Goal: Transaction & Acquisition: Purchase product/service

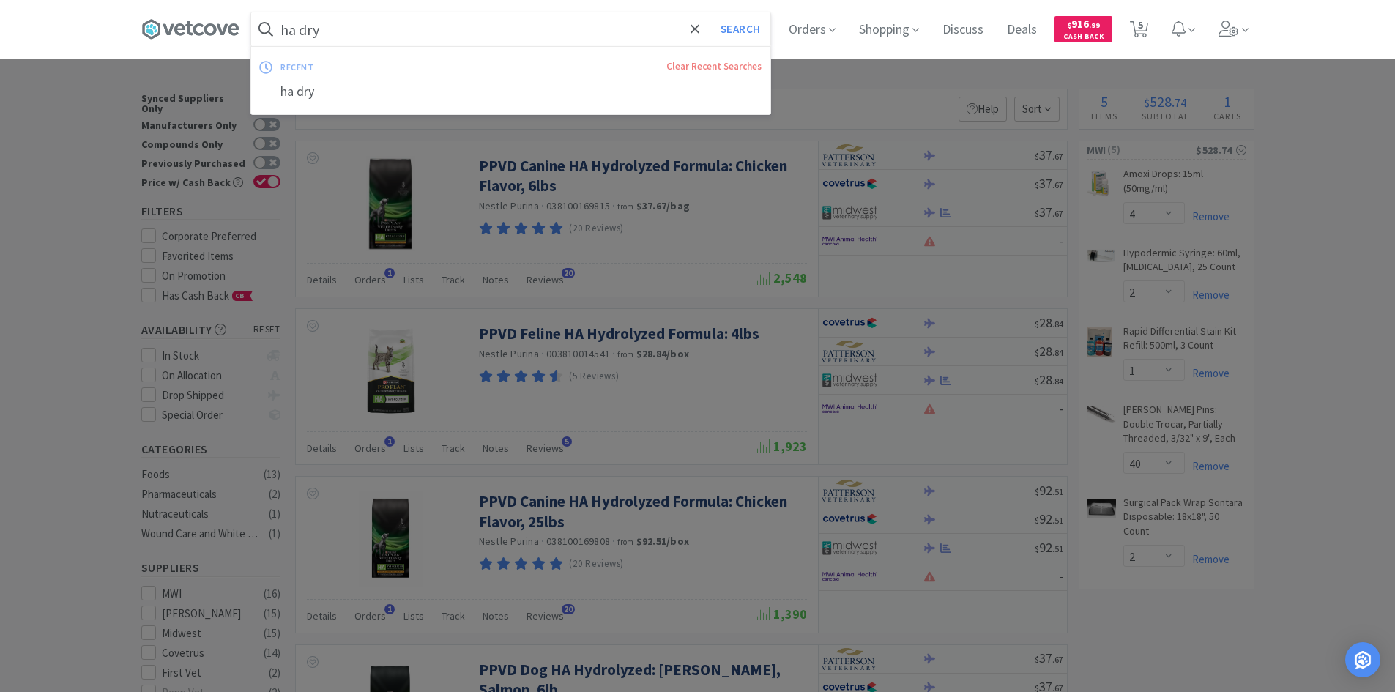
select select "4"
select select "2"
select select "1"
select select "40"
select select "2"
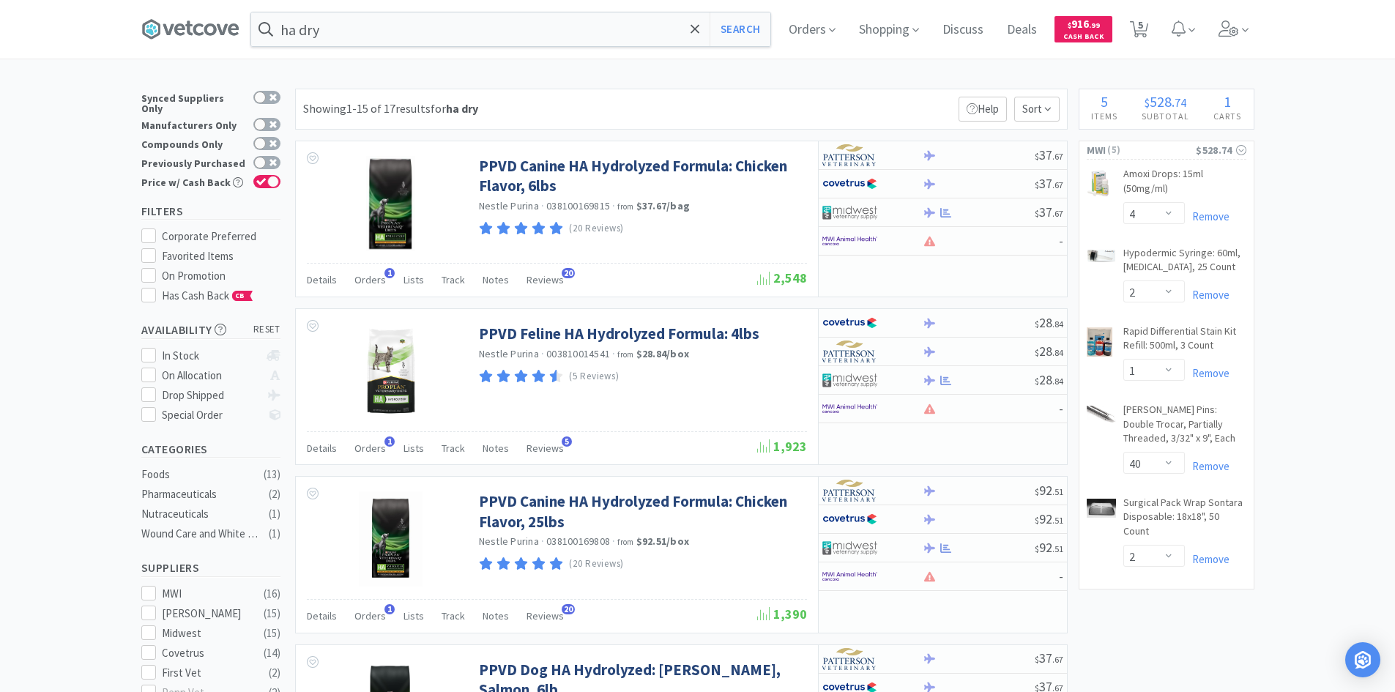
click at [883, 81] on div at bounding box center [697, 346] width 1395 height 692
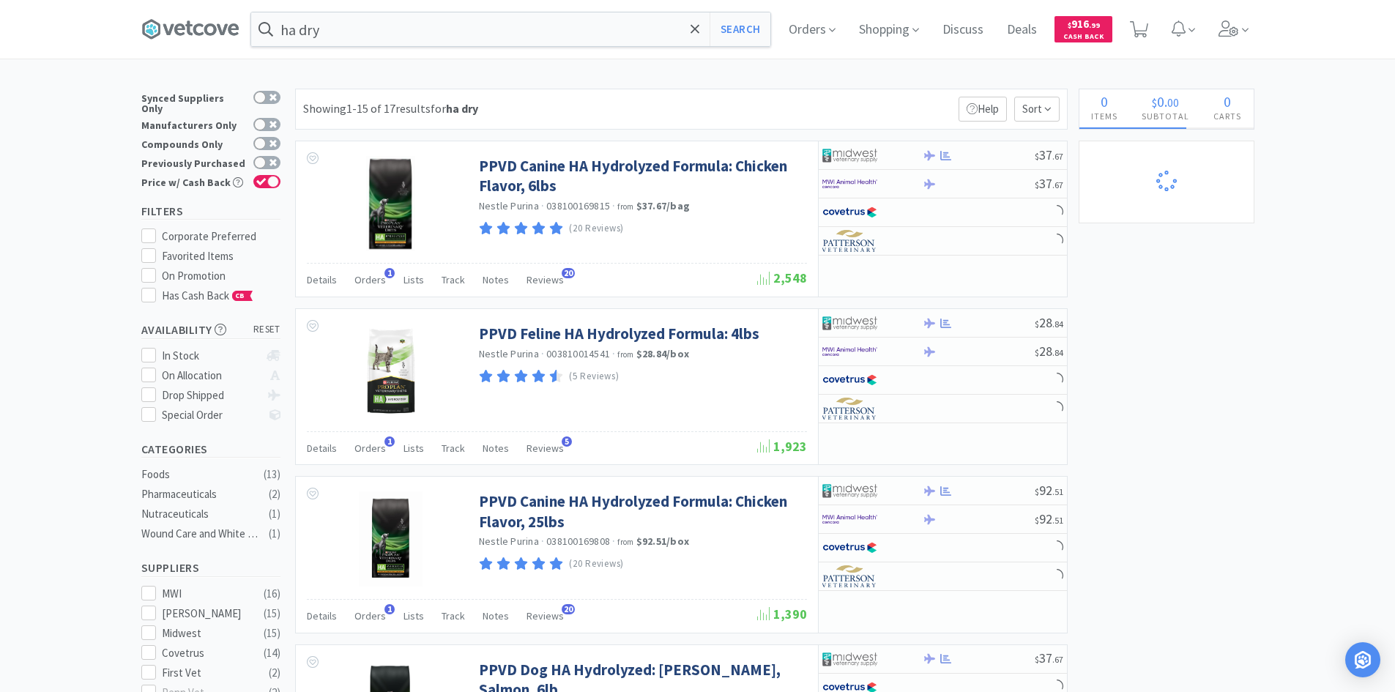
select select "4"
select select "2"
select select "1"
select select "40"
select select "2"
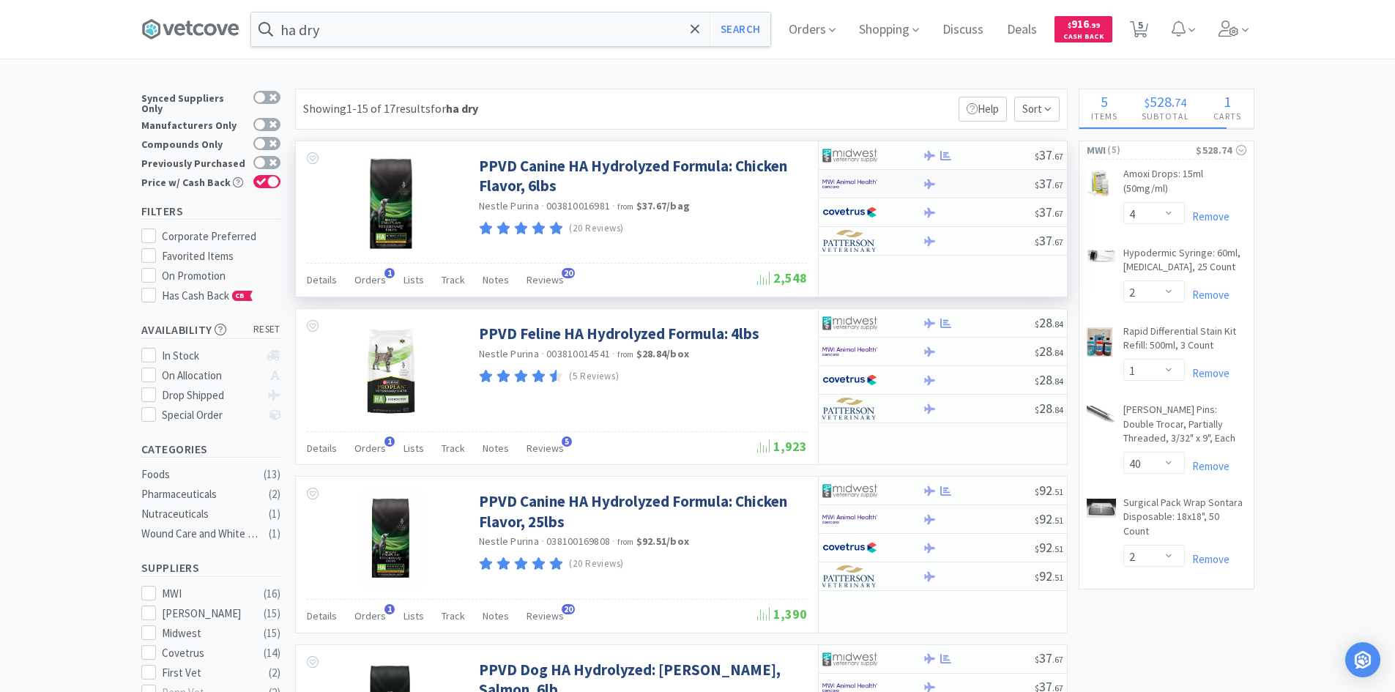
click at [880, 180] on div at bounding box center [862, 183] width 81 height 25
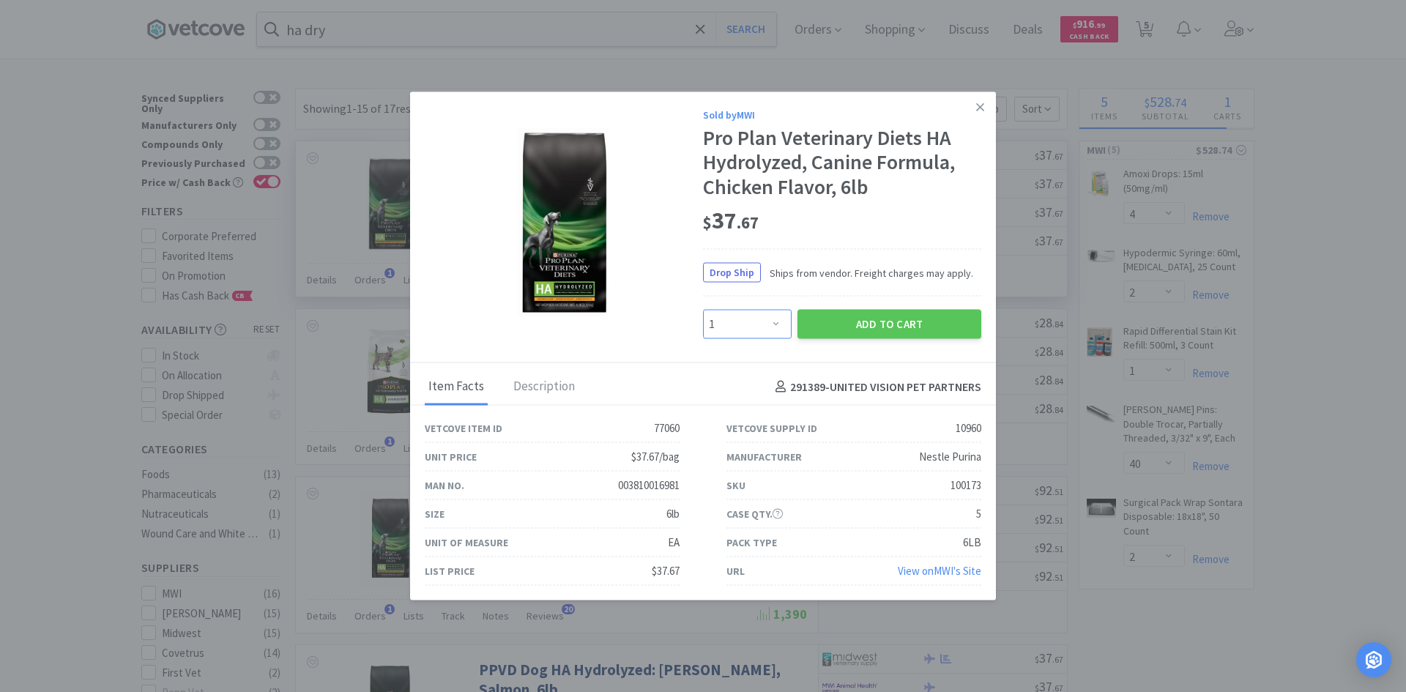
click at [740, 332] on select "Enter Quantity 1 2 3 4 5 6 7 8 9 10 11 12 13 14 15 16 17 18 19 20 Enter Quantity" at bounding box center [747, 324] width 89 height 29
select select "2"
click at [703, 310] on select "Enter Quantity 1 2 3 4 5 6 7 8 9 10 11 12 13 14 15 16 17 18 19 20 Enter Quantity" at bounding box center [747, 324] width 89 height 29
click at [837, 325] on button "Add to Cart" at bounding box center [889, 324] width 184 height 29
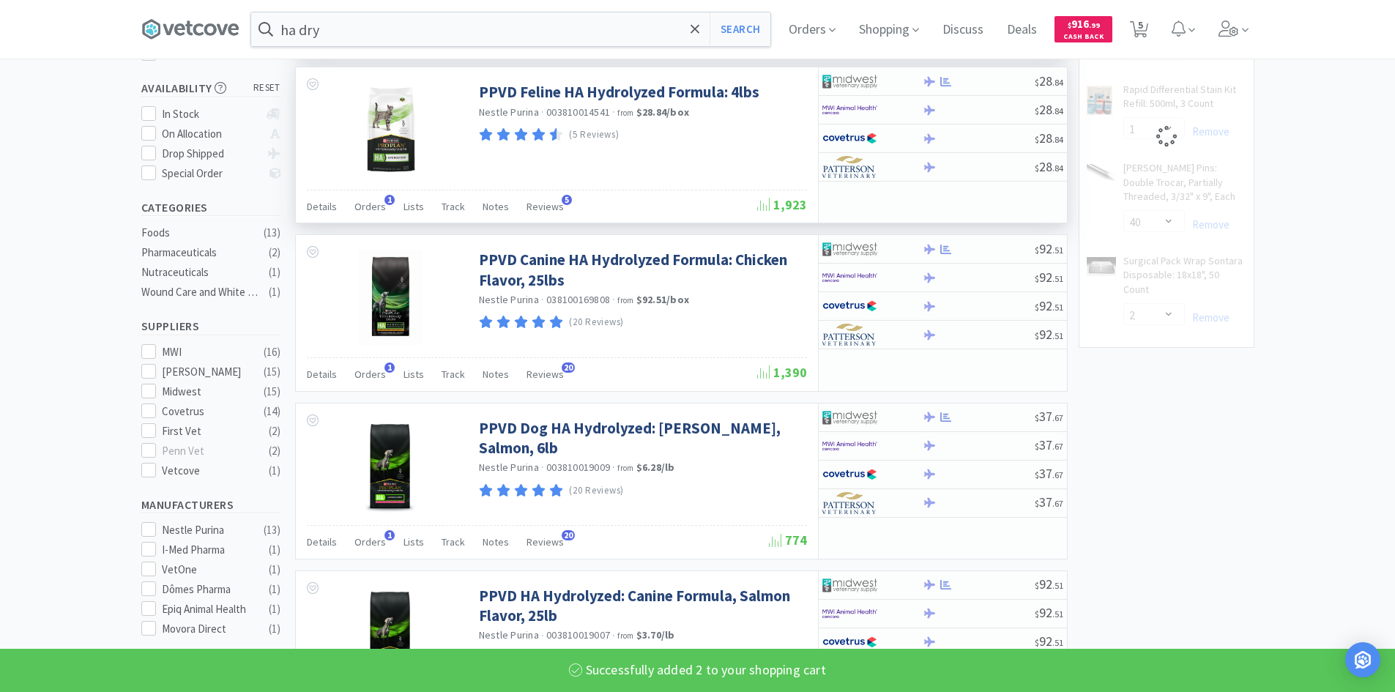
scroll to position [293, 0]
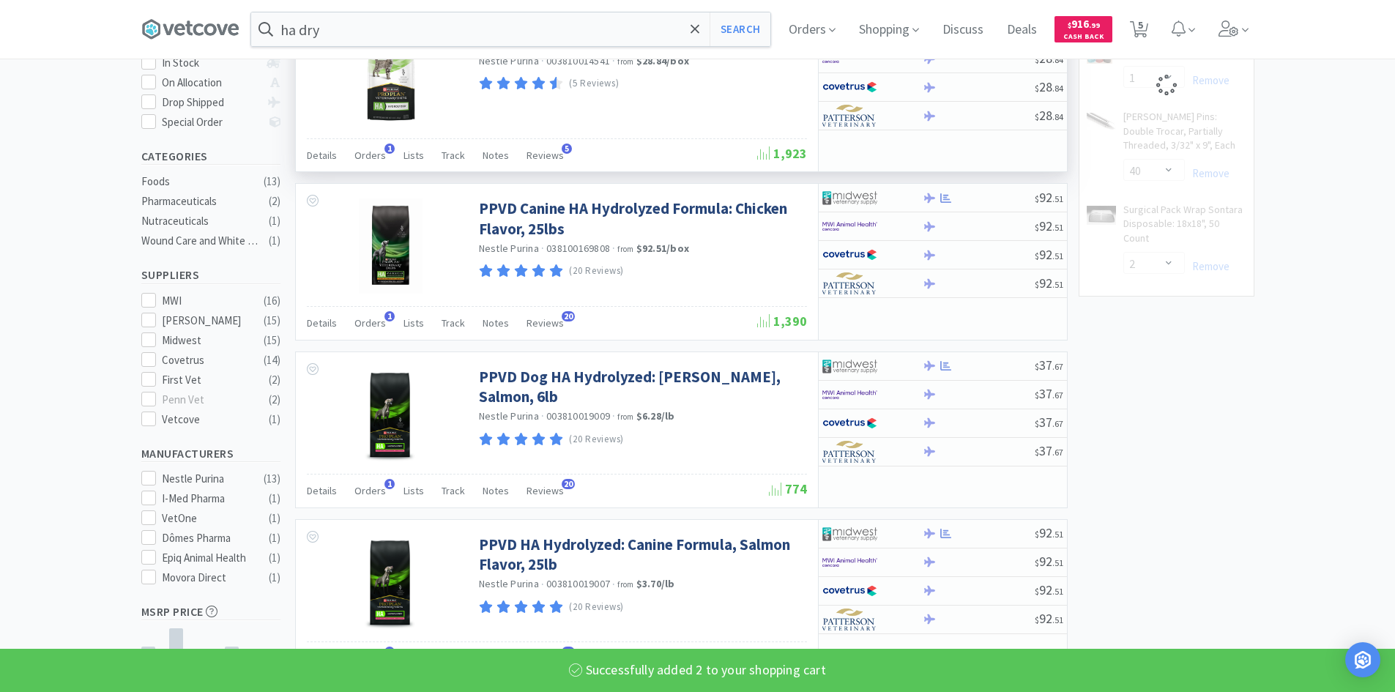
select select "2"
select select "1"
select select "40"
select select "2"
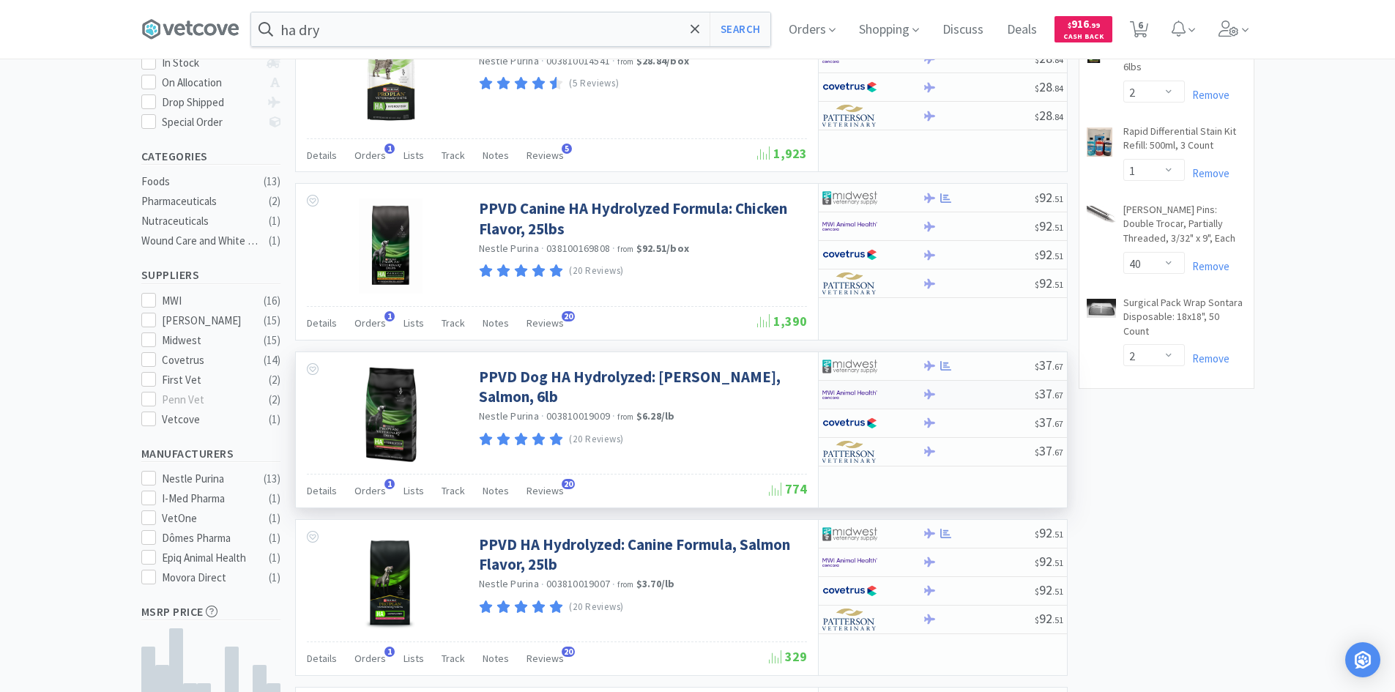
click at [890, 390] on div at bounding box center [862, 394] width 81 height 25
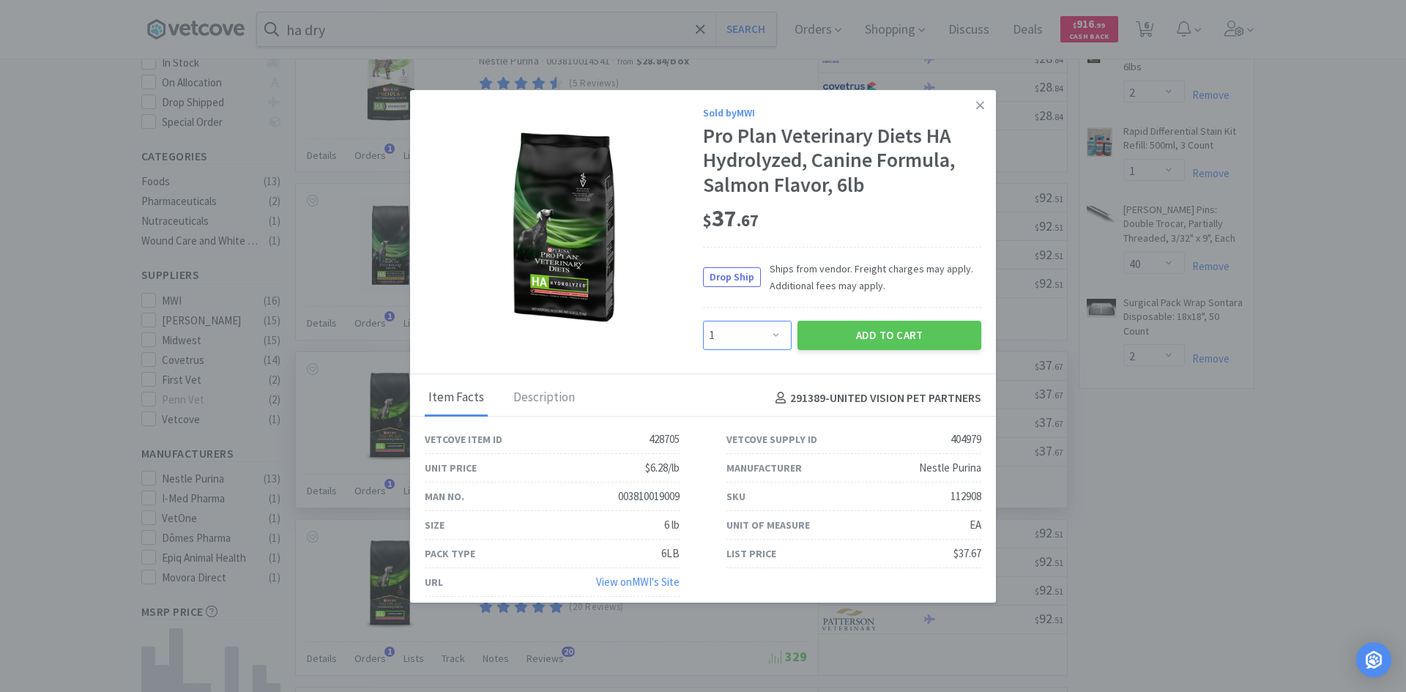
click at [751, 338] on select "Enter Quantity 1 2 3 4 5 6 7 8 9 10 11 12 13 14 15 16 17 18 19 20 Enter Quantity" at bounding box center [747, 335] width 89 height 29
select select "2"
click at [703, 321] on select "Enter Quantity 1 2 3 4 5 6 7 8 9 10 11 12 13 14 15 16 17 18 19 20 Enter Quantity" at bounding box center [747, 335] width 89 height 29
click at [835, 331] on button "Add to Cart" at bounding box center [889, 335] width 184 height 29
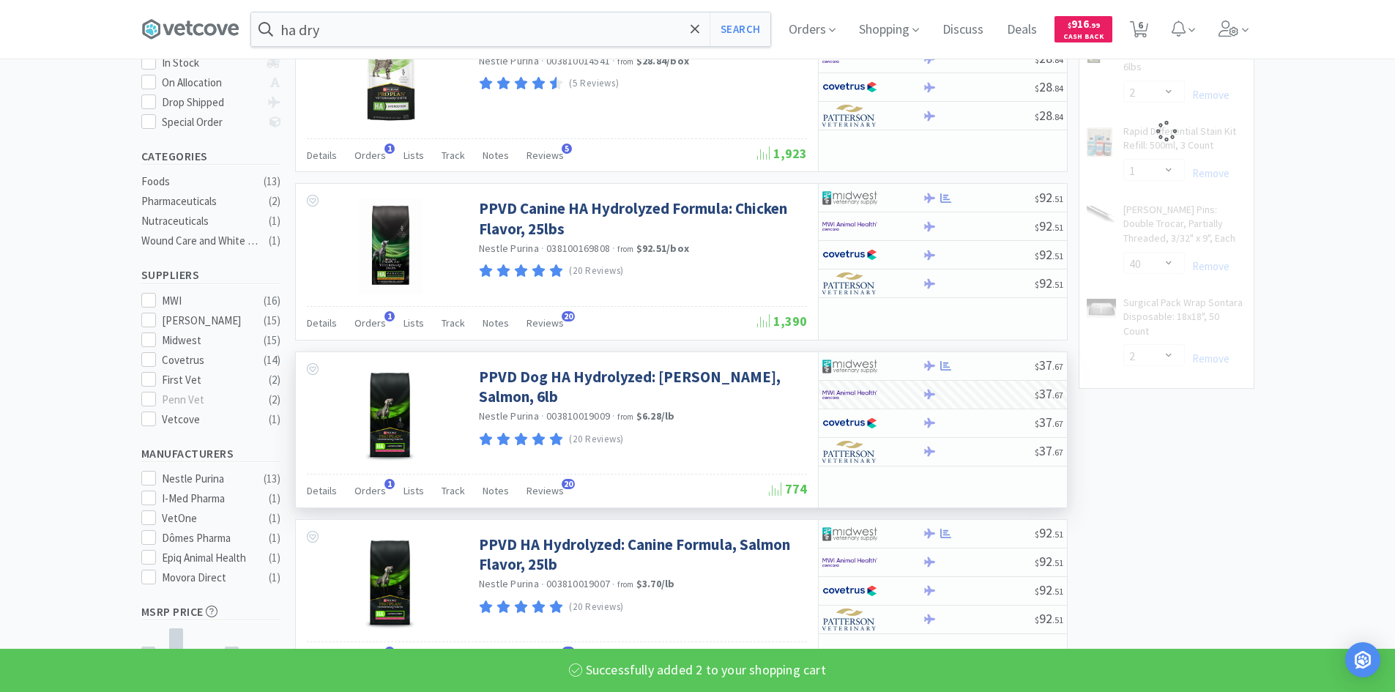
select select "2"
select select "1"
select select "40"
select select "2"
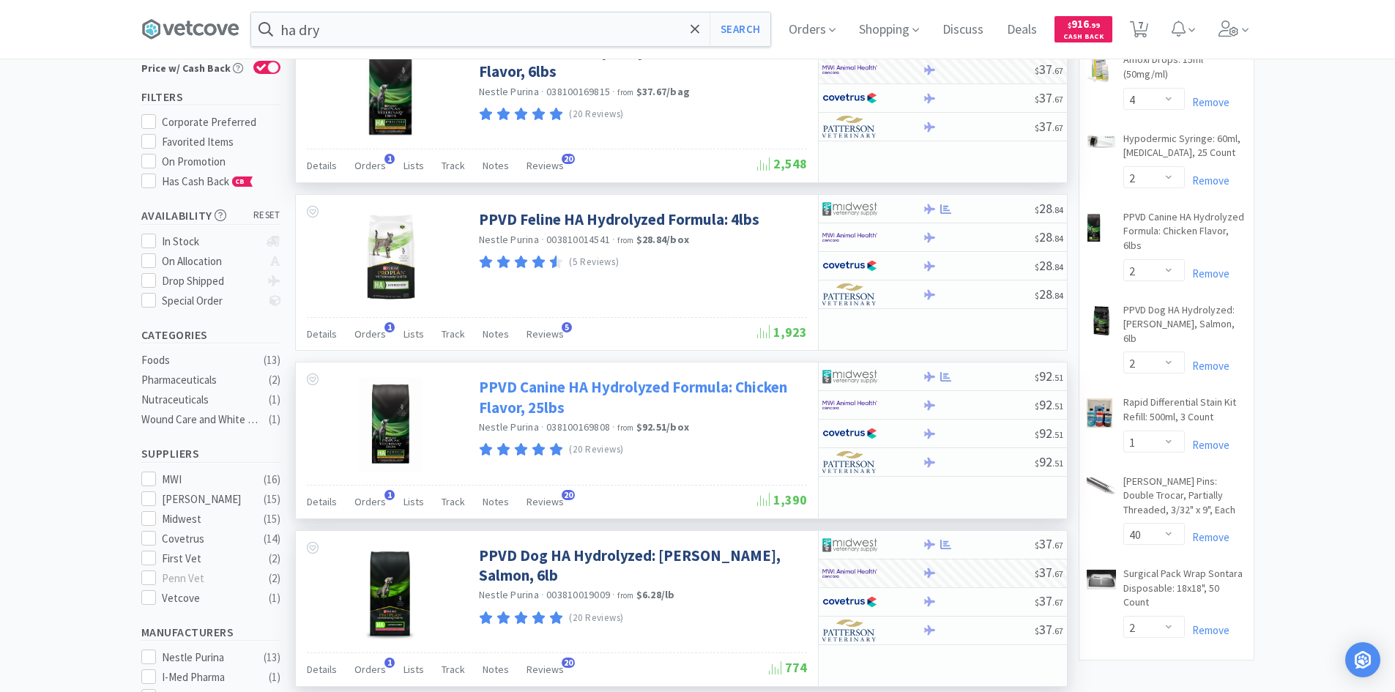
scroll to position [0, 0]
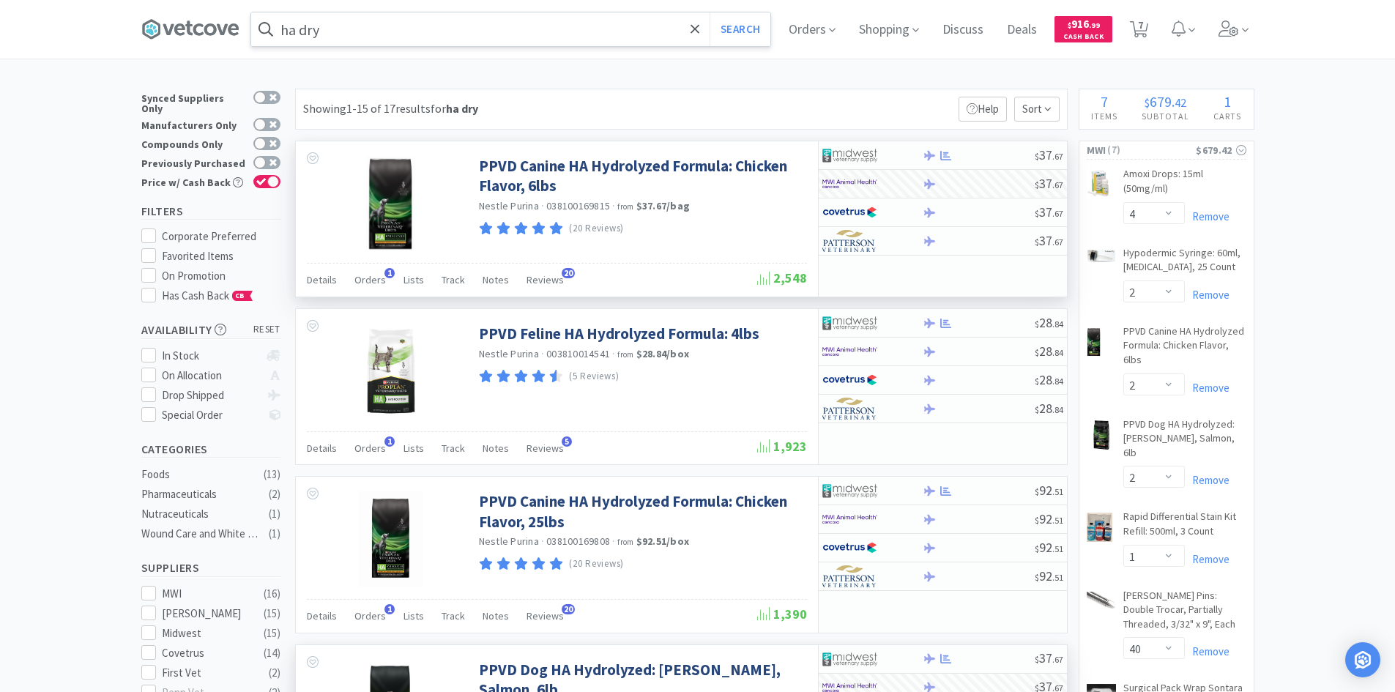
click at [431, 39] on input "ha dry" at bounding box center [510, 29] width 519 height 34
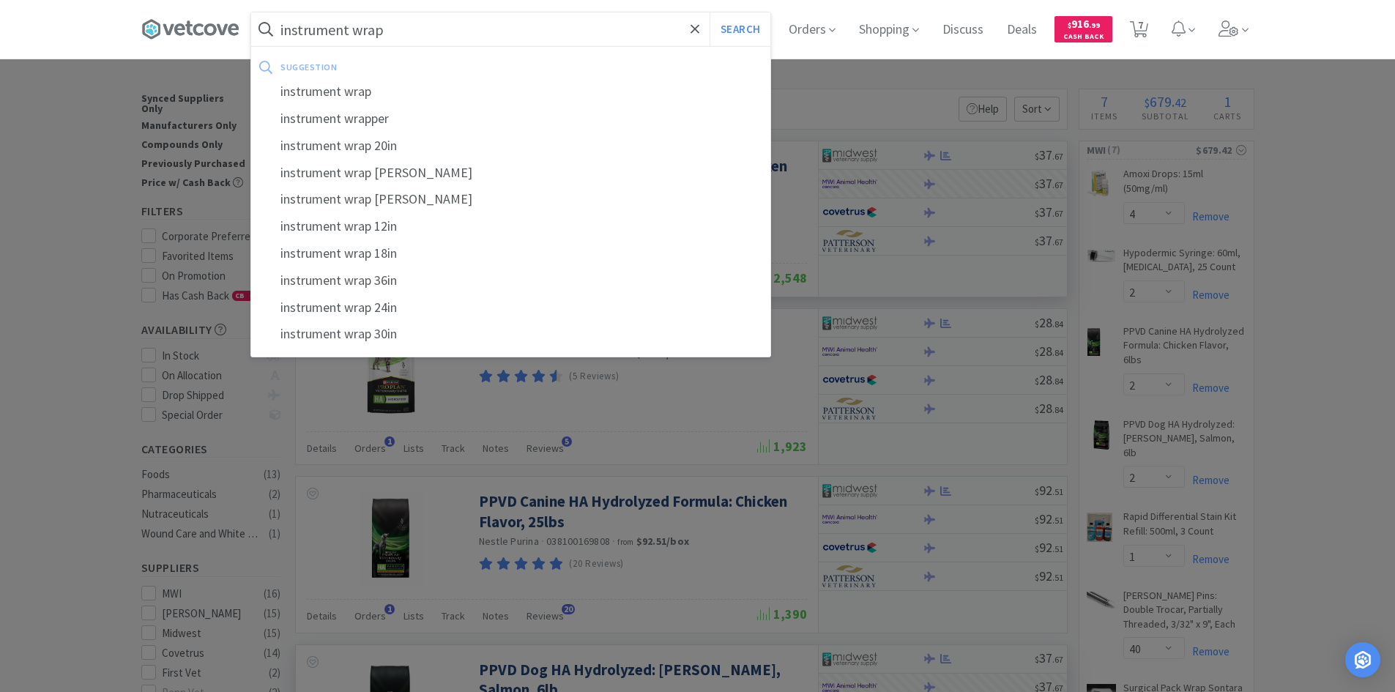
type input "instrument wrap"
click at [710, 12] on button "Search" at bounding box center [740, 29] width 61 height 34
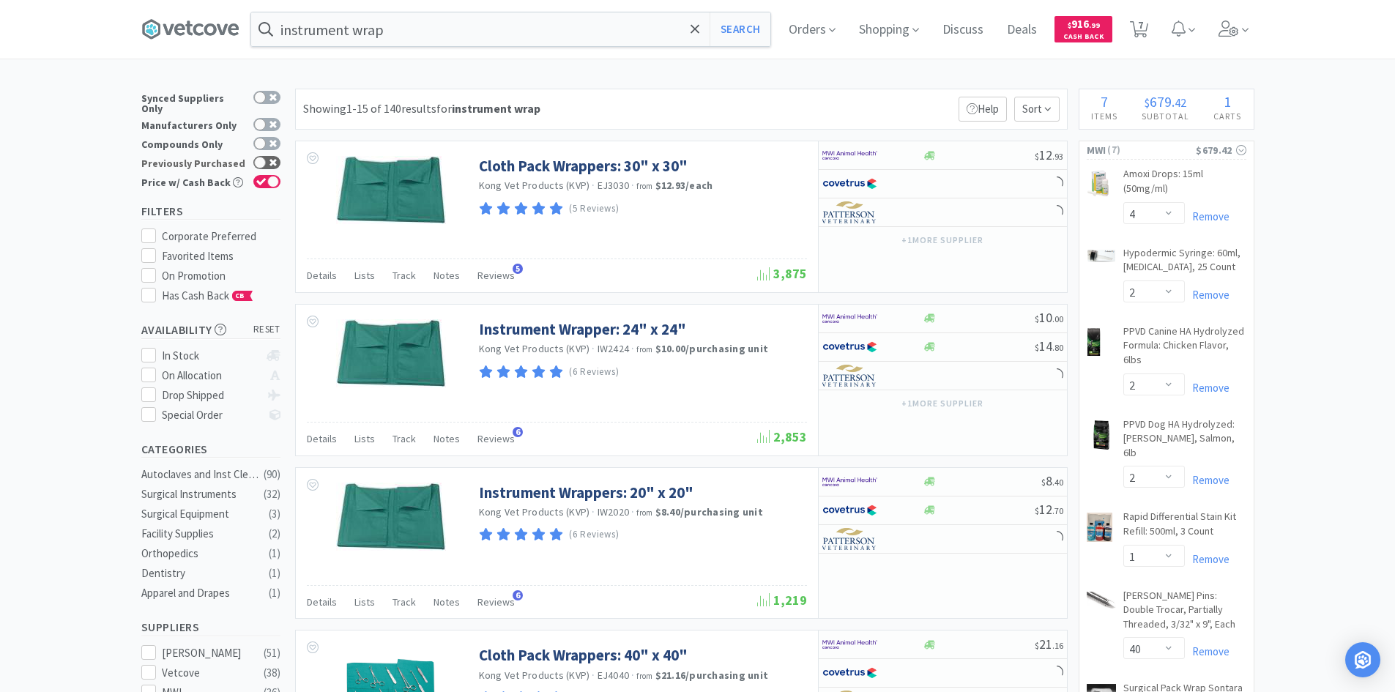
click at [260, 157] on div at bounding box center [260, 163] width 12 height 12
checkbox input "true"
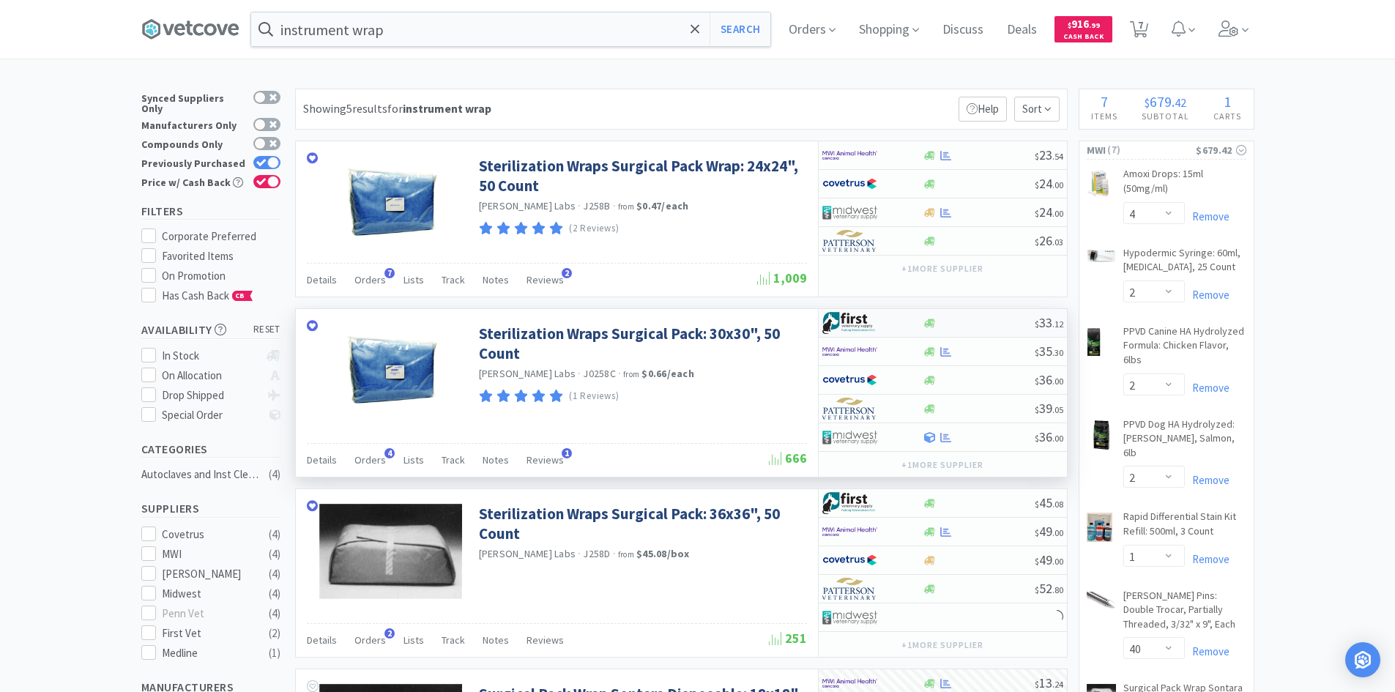
click at [896, 327] on div at bounding box center [862, 322] width 81 height 25
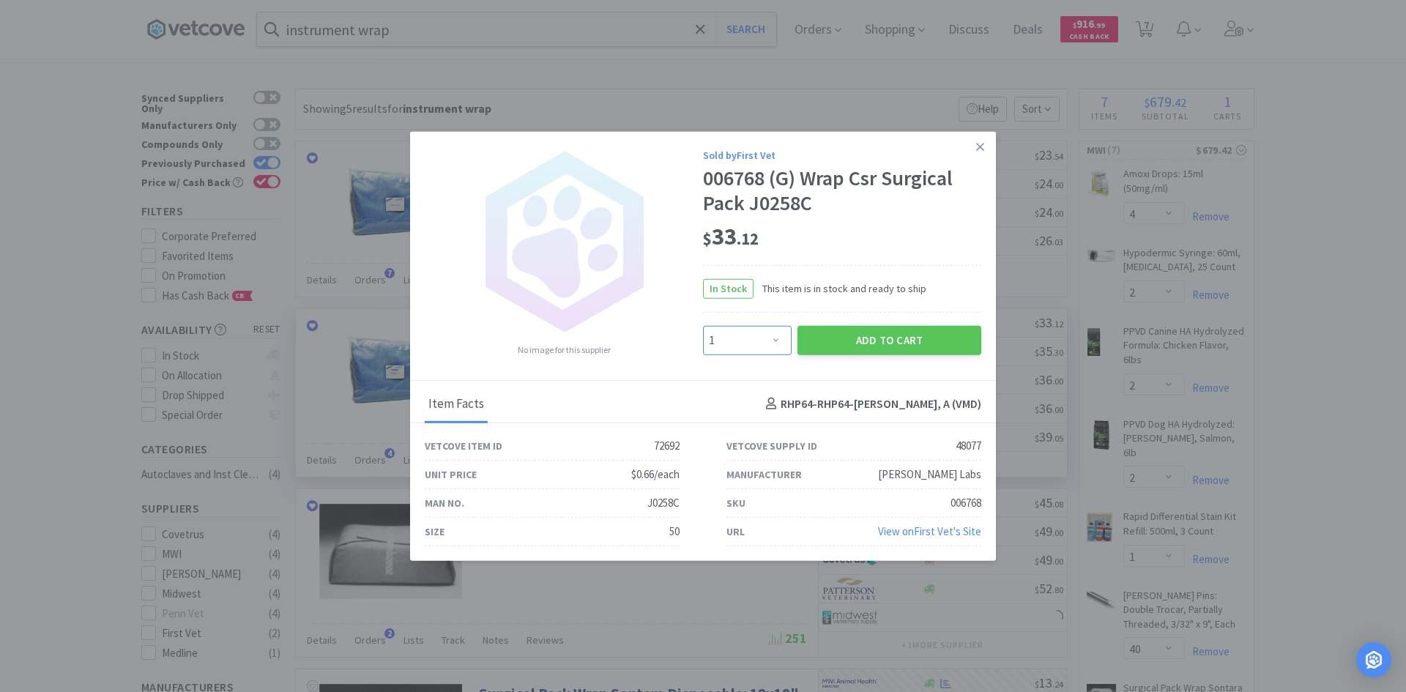
click at [773, 345] on select "Enter Quantity 1 2 3 4 5 6 7 8 9 10 11 12 13 14 15 16 17 18 19 20 Enter Quantity" at bounding box center [747, 340] width 89 height 29
select select "2"
click at [703, 326] on select "Enter Quantity 1 2 3 4 5 6 7 8 9 10 11 12 13 14 15 16 17 18 19 20 Enter Quantity" at bounding box center [747, 340] width 89 height 29
click at [836, 334] on button "Add to Cart" at bounding box center [889, 340] width 184 height 29
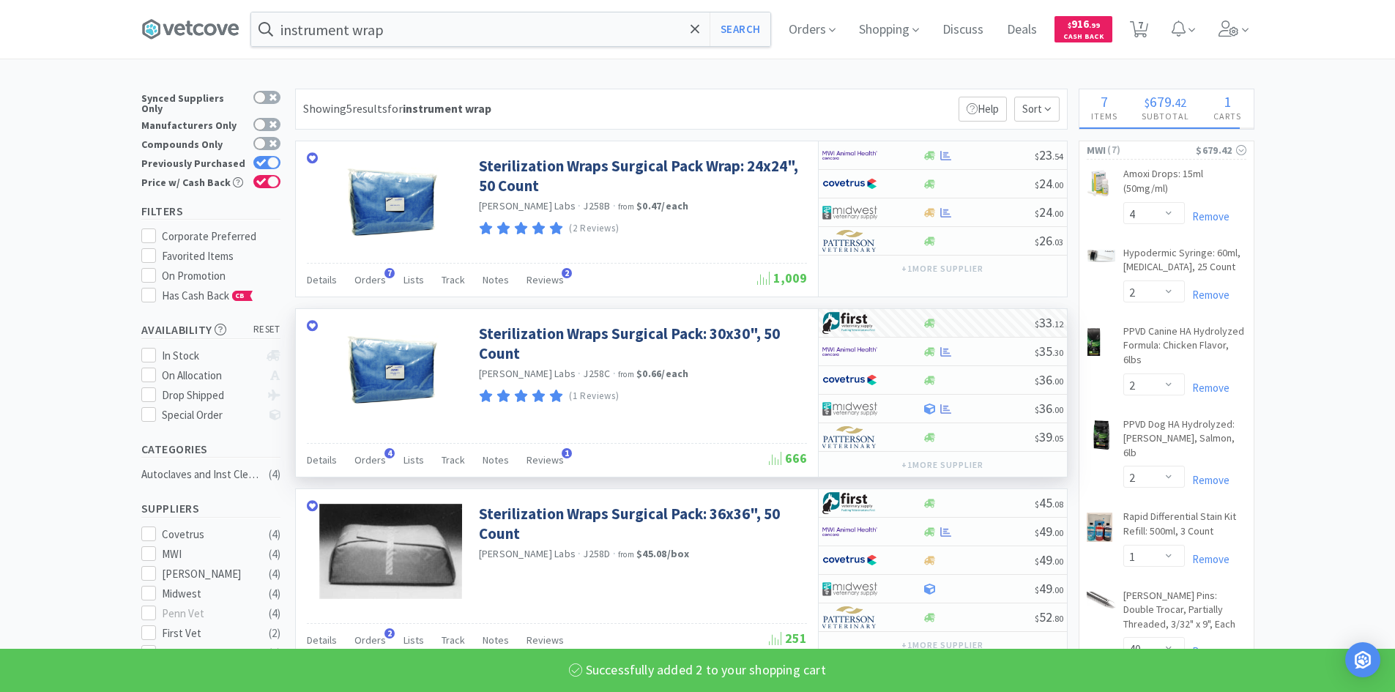
click at [1295, 318] on div "× Filter Results Synced Suppliers Only Manufacturers Only Compounds Only Previo…" at bounding box center [697, 625] width 1395 height 1072
select select "2"
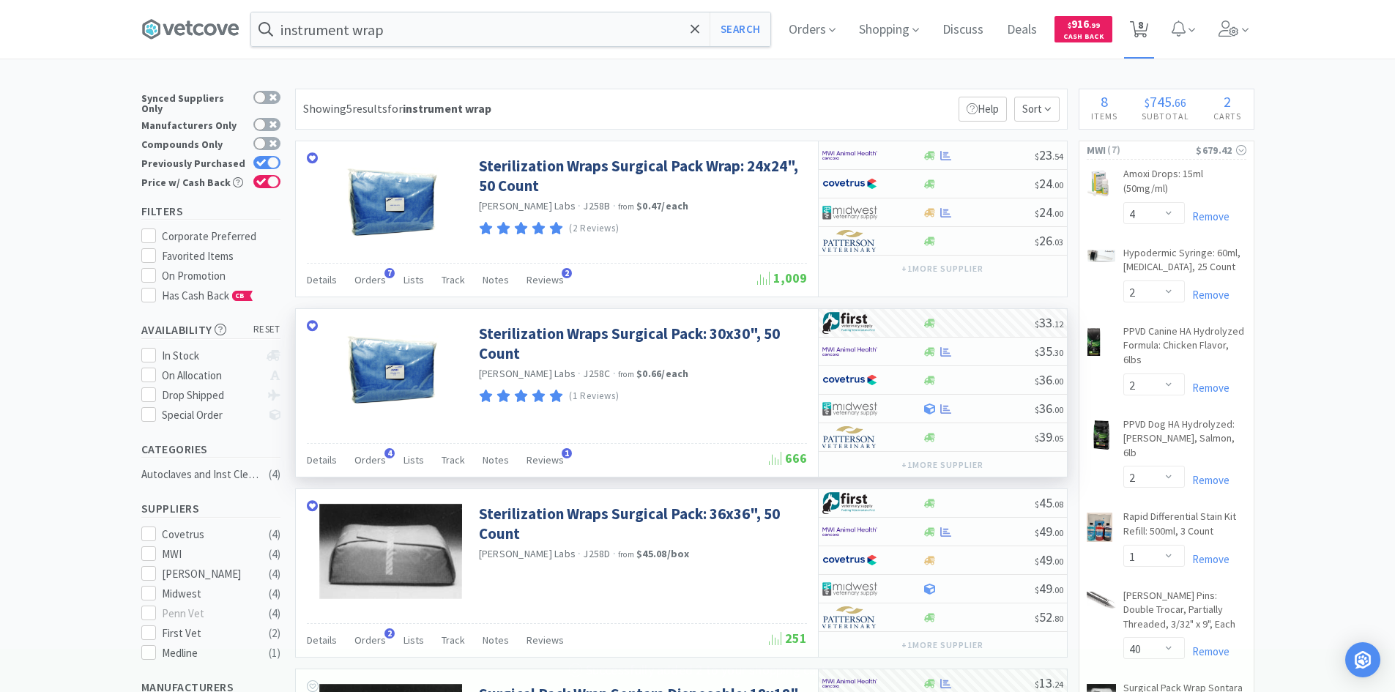
click at [1148, 32] on icon at bounding box center [1139, 29] width 18 height 16
select select "4"
select select "2"
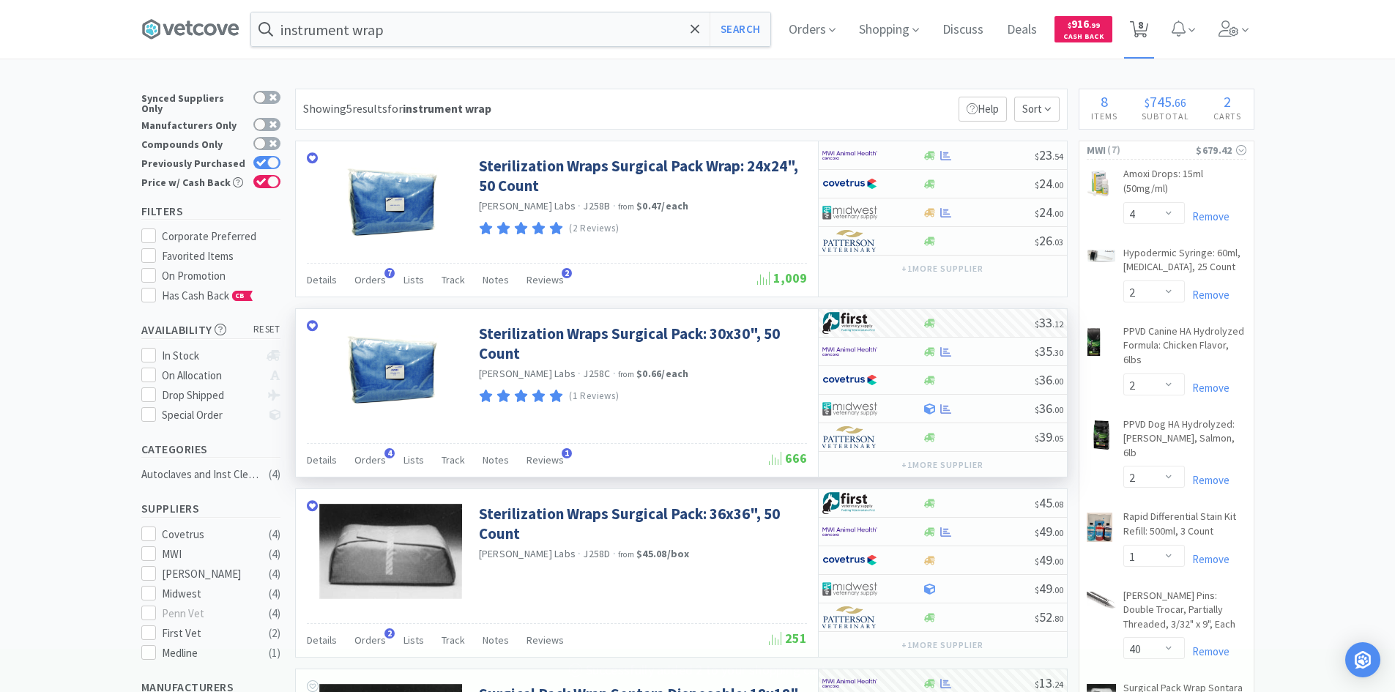
select select "1"
select select "40"
select select "2"
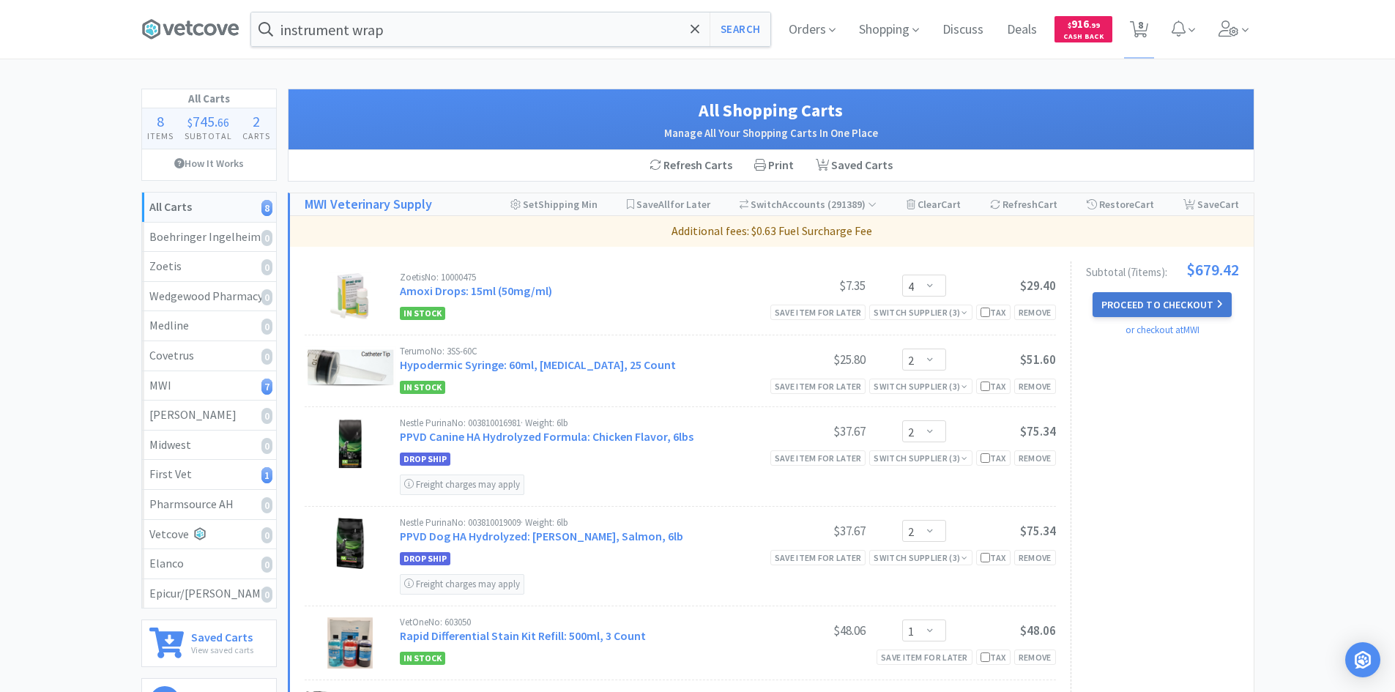
click at [1113, 301] on button "Proceed to Checkout" at bounding box center [1161, 304] width 139 height 25
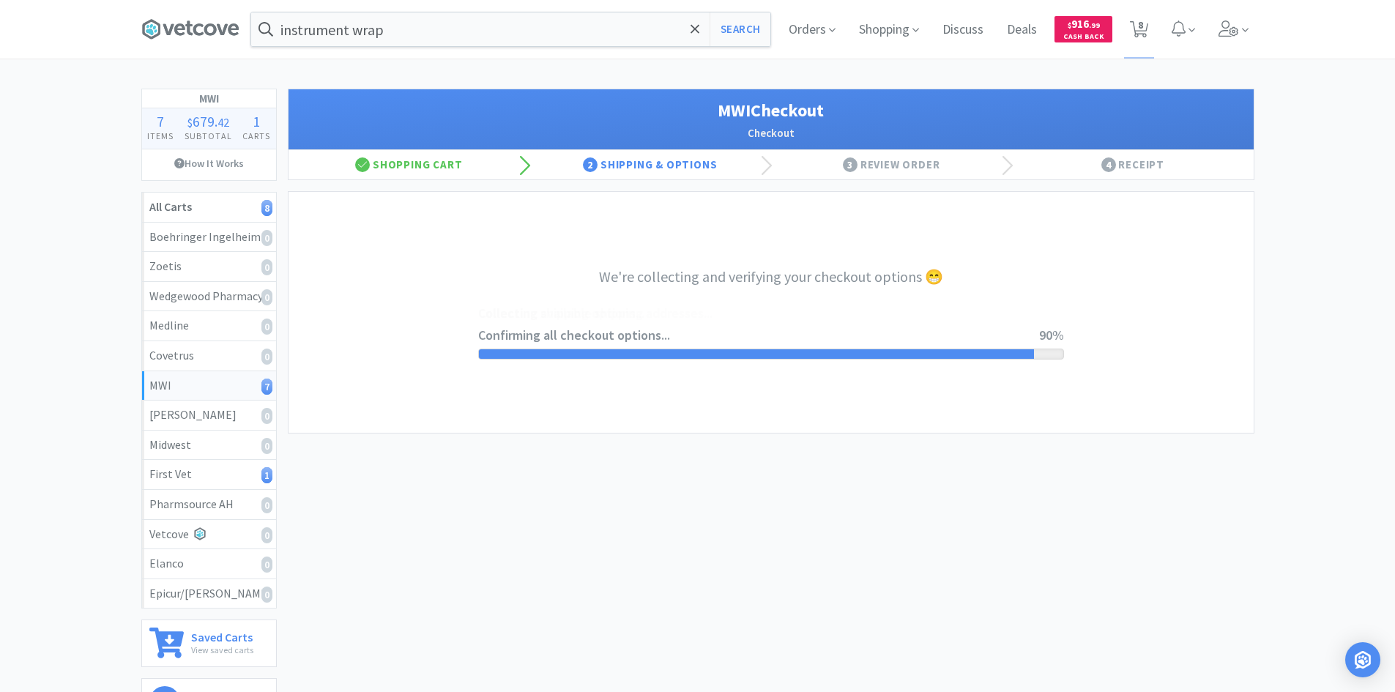
select select "STD_"
select select "FX9"
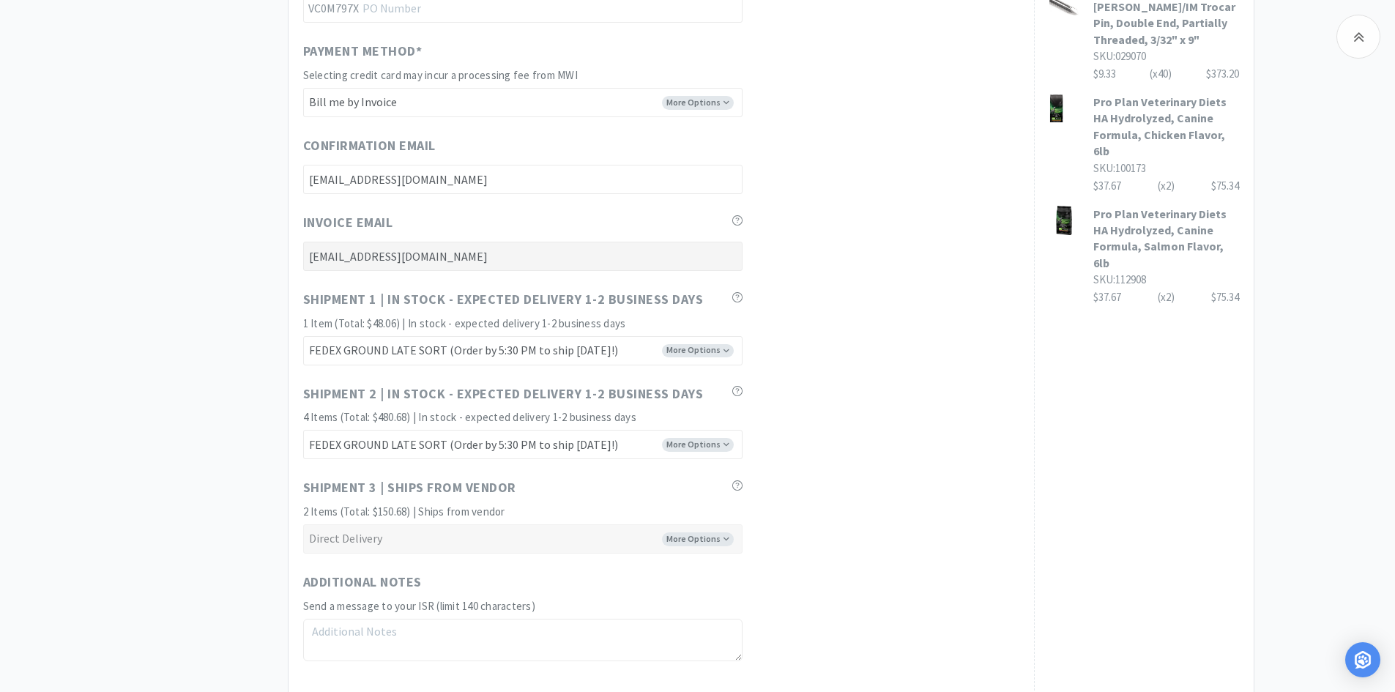
scroll to position [805, 0]
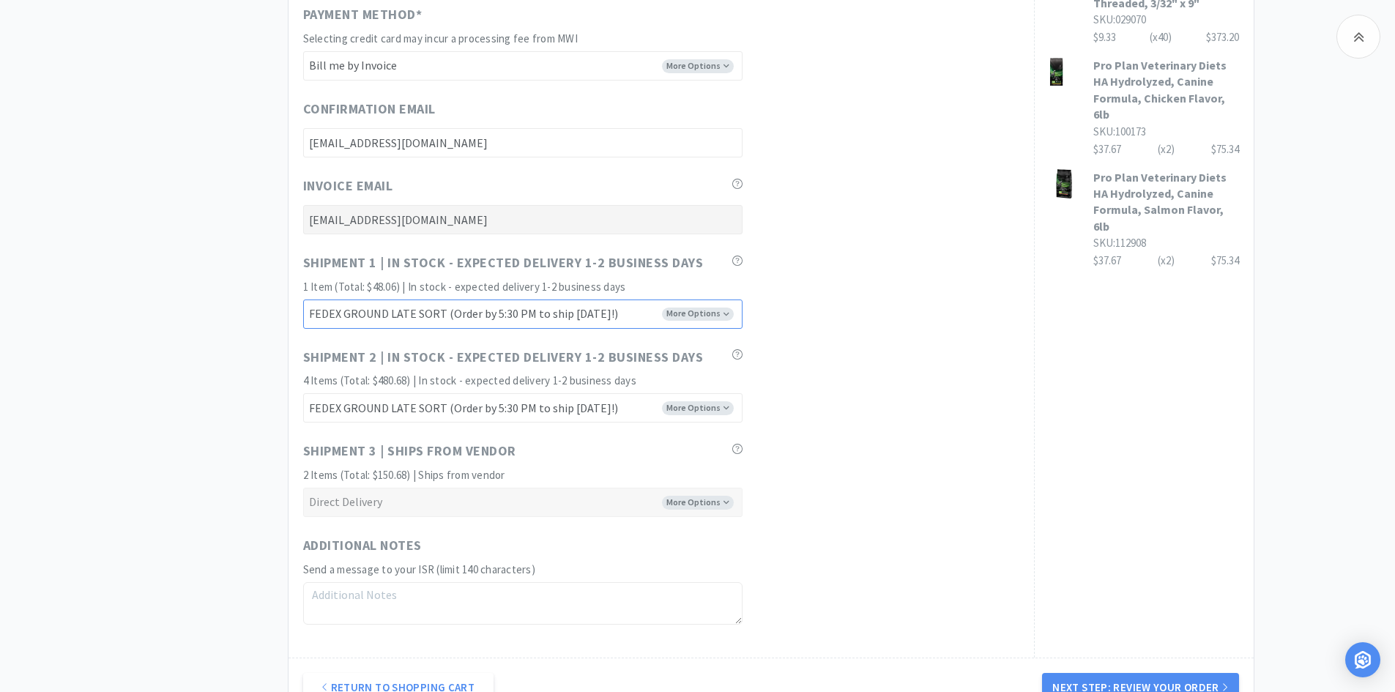
click at [693, 308] on select "FEDEX GROUND EARLY SORT (Order by 5:00 PM to ship today!) FEDEX GROUND LATE SOR…" at bounding box center [522, 313] width 439 height 29
click at [807, 295] on div "Shipment 1 | In stock - expected delivery 1-2 business days 1 Item (Total: $48.…" at bounding box center [661, 291] width 716 height 76
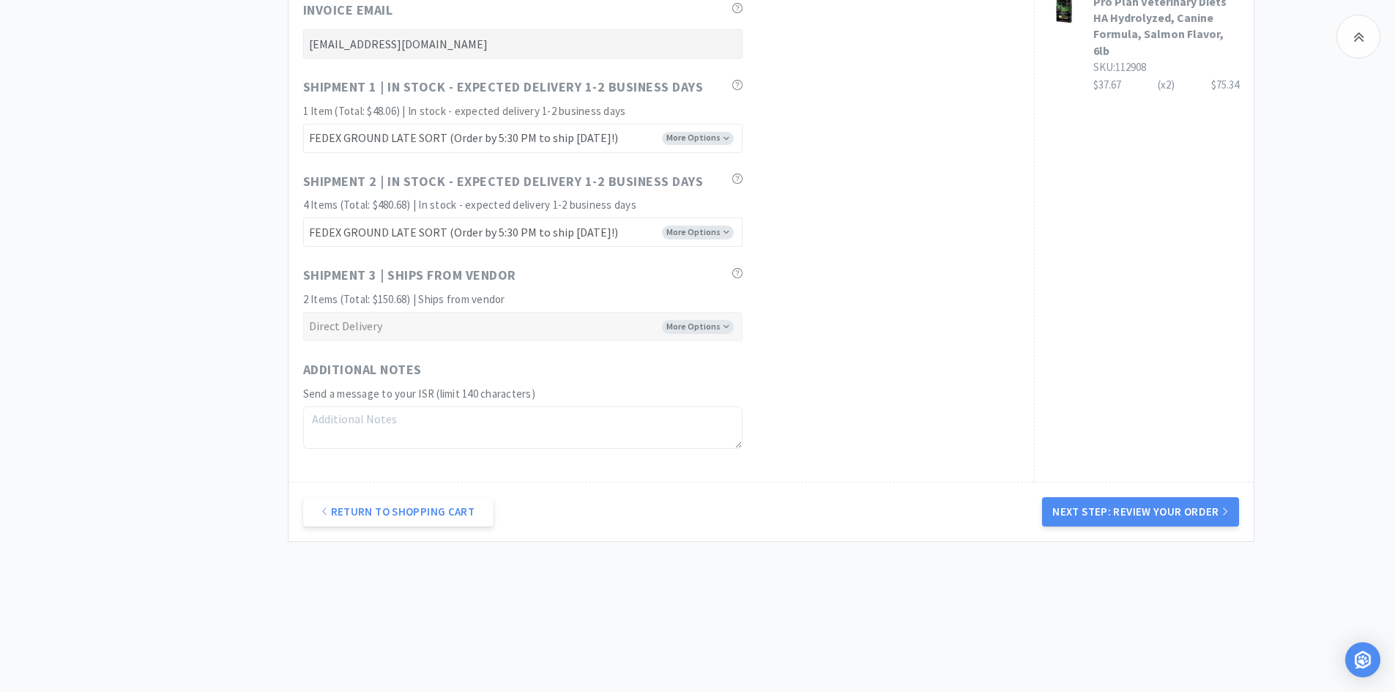
click at [1109, 518] on button "Next Step: Review Your Order" at bounding box center [1140, 511] width 196 height 29
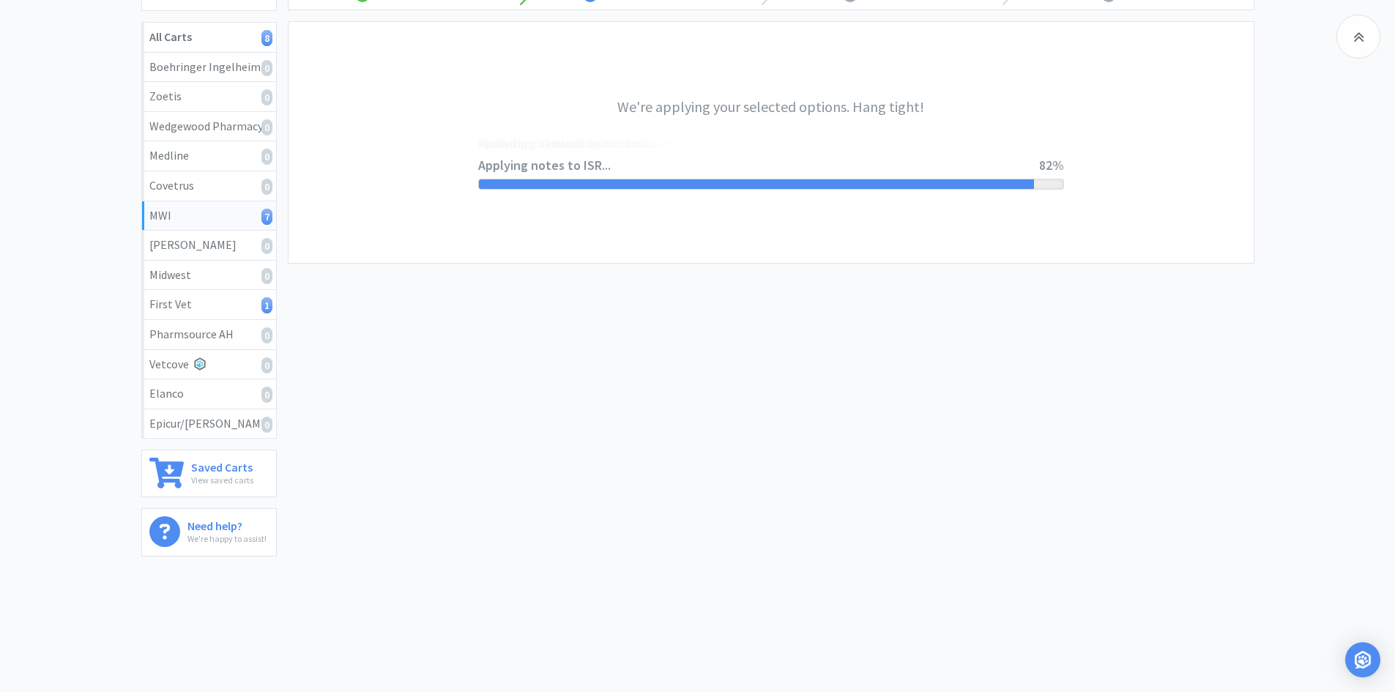
scroll to position [0, 0]
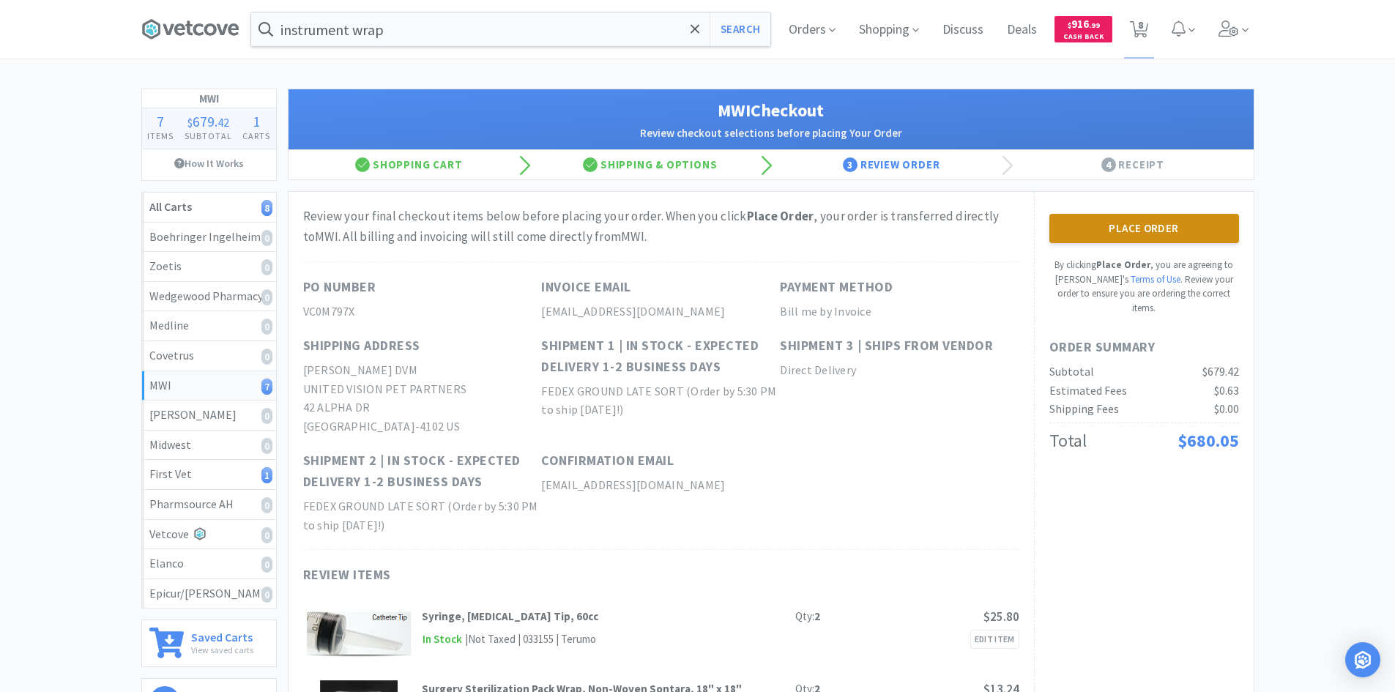
click at [1155, 234] on button "Place Order" at bounding box center [1144, 228] width 190 height 29
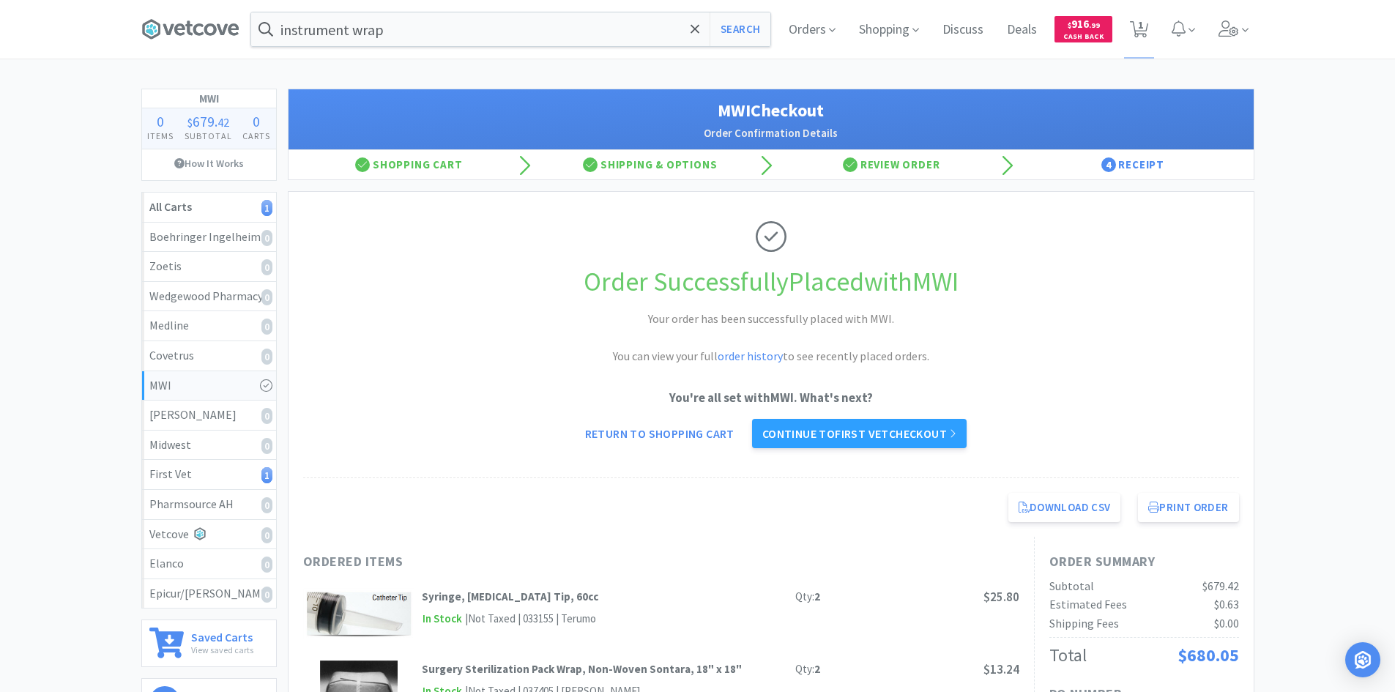
click at [507, 359] on div "Order Successfully Placed with MWI Your order has been successfully placed with…" at bounding box center [771, 335] width 936 height 286
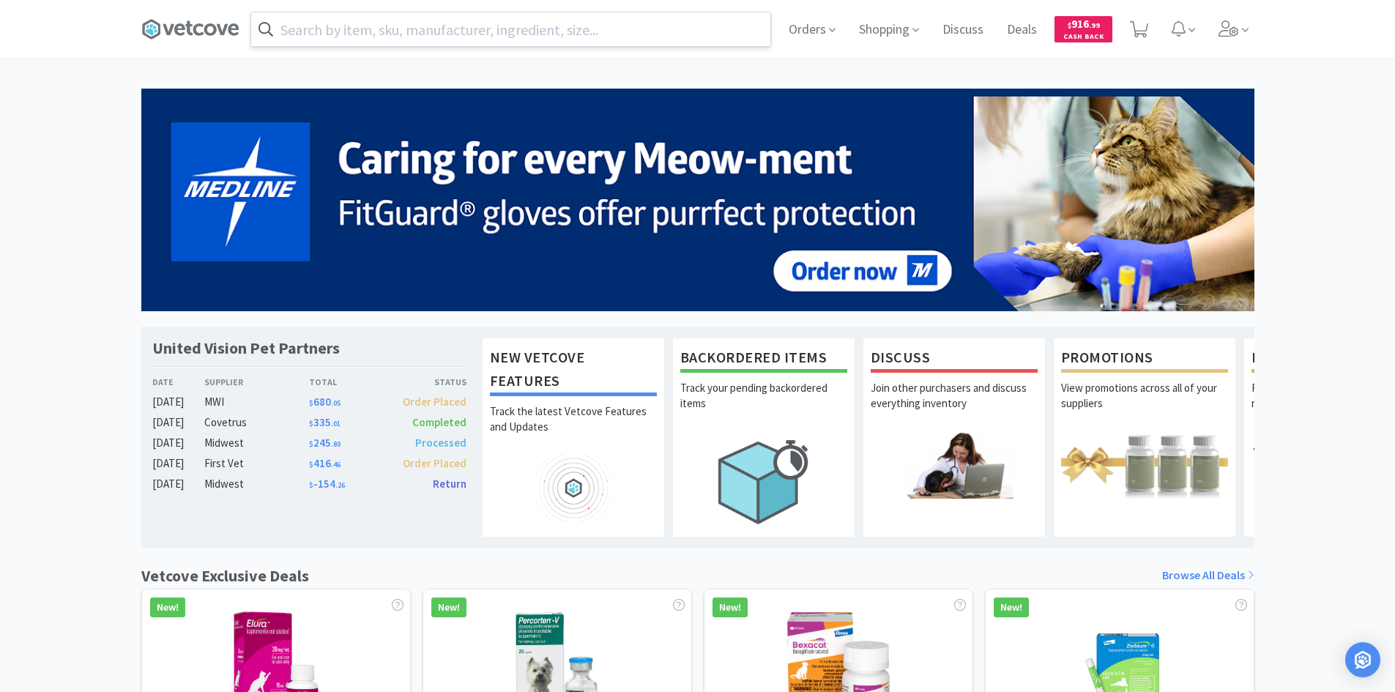
click at [448, 34] on input "text" at bounding box center [510, 29] width 519 height 34
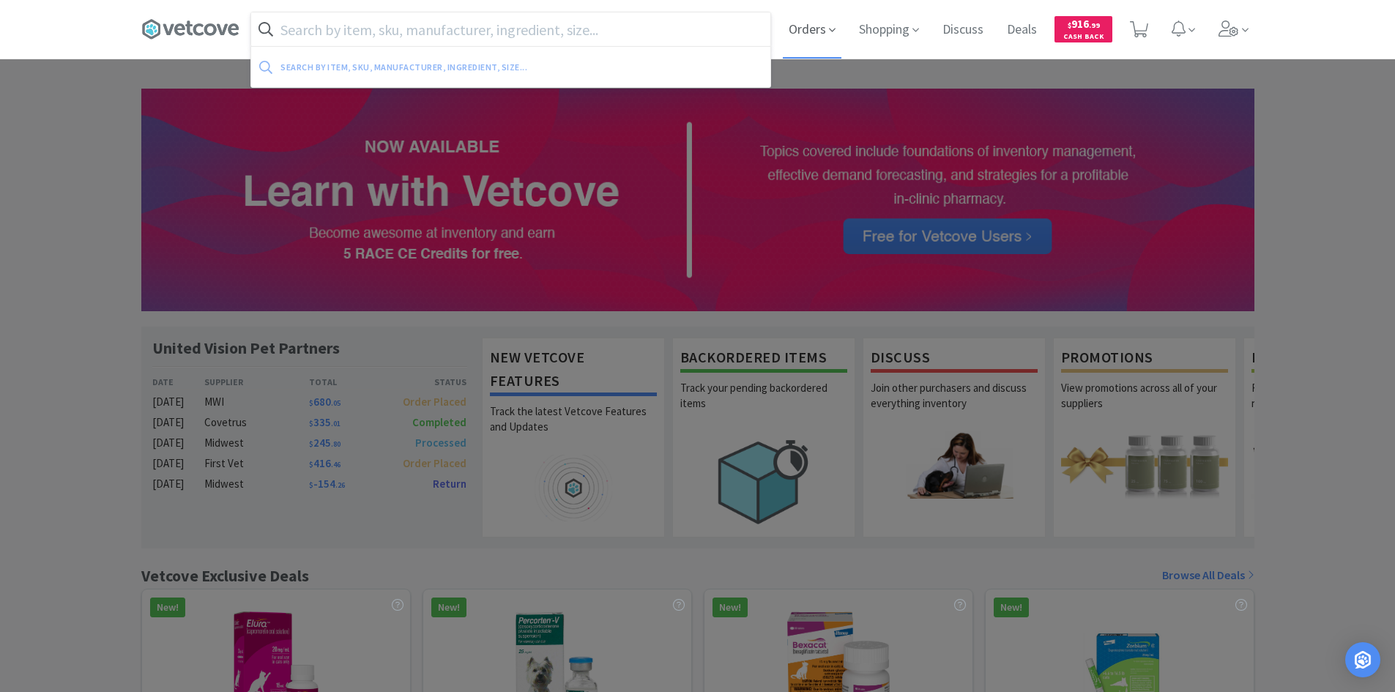
click at [830, 31] on icon at bounding box center [832, 31] width 7 height 4
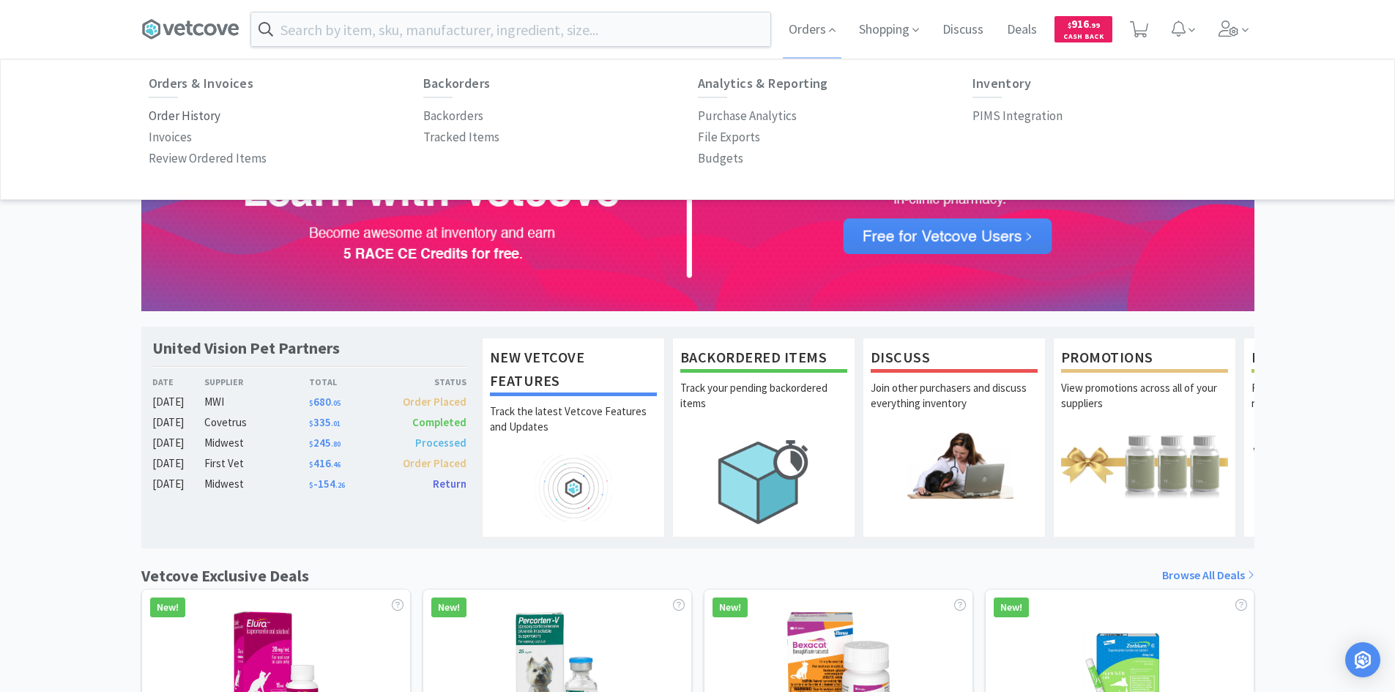
click at [209, 111] on p "Order History" at bounding box center [185, 116] width 72 height 20
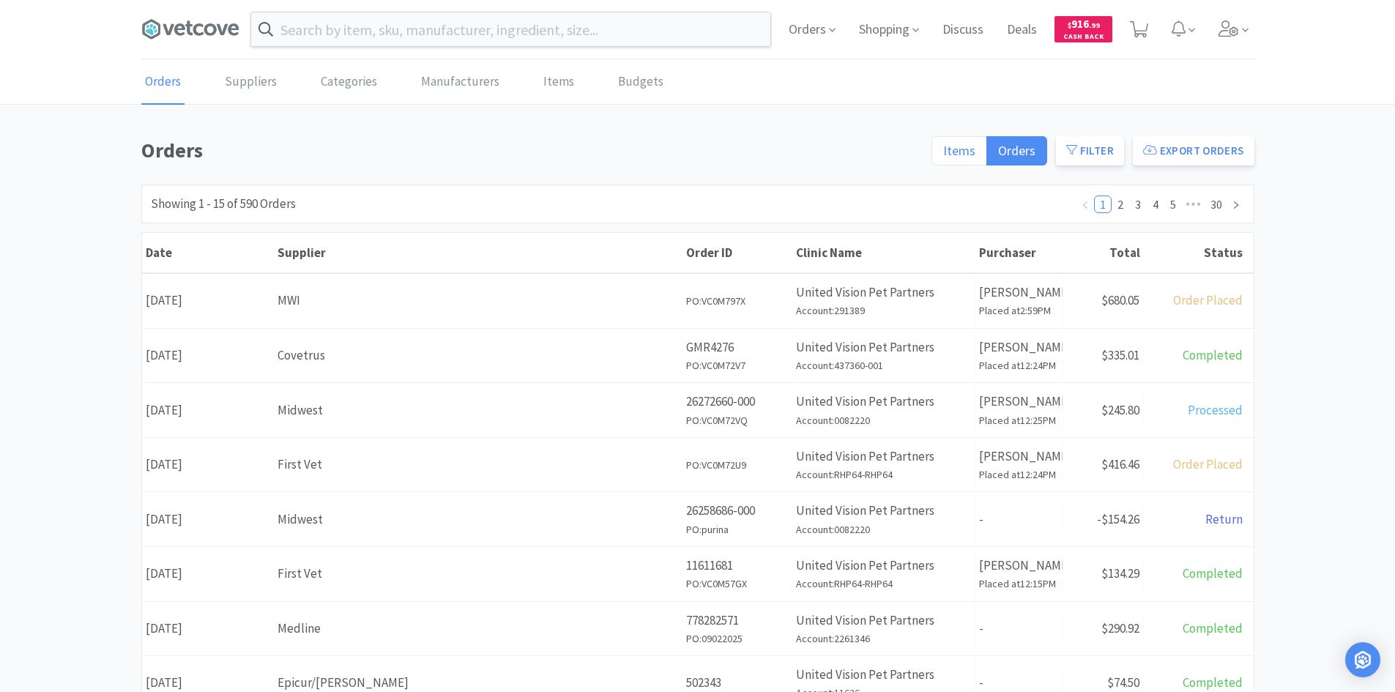
click at [982, 137] on label "Items" at bounding box center [959, 150] width 56 height 29
click at [943, 155] on input "Items" at bounding box center [943, 155] width 0 height 0
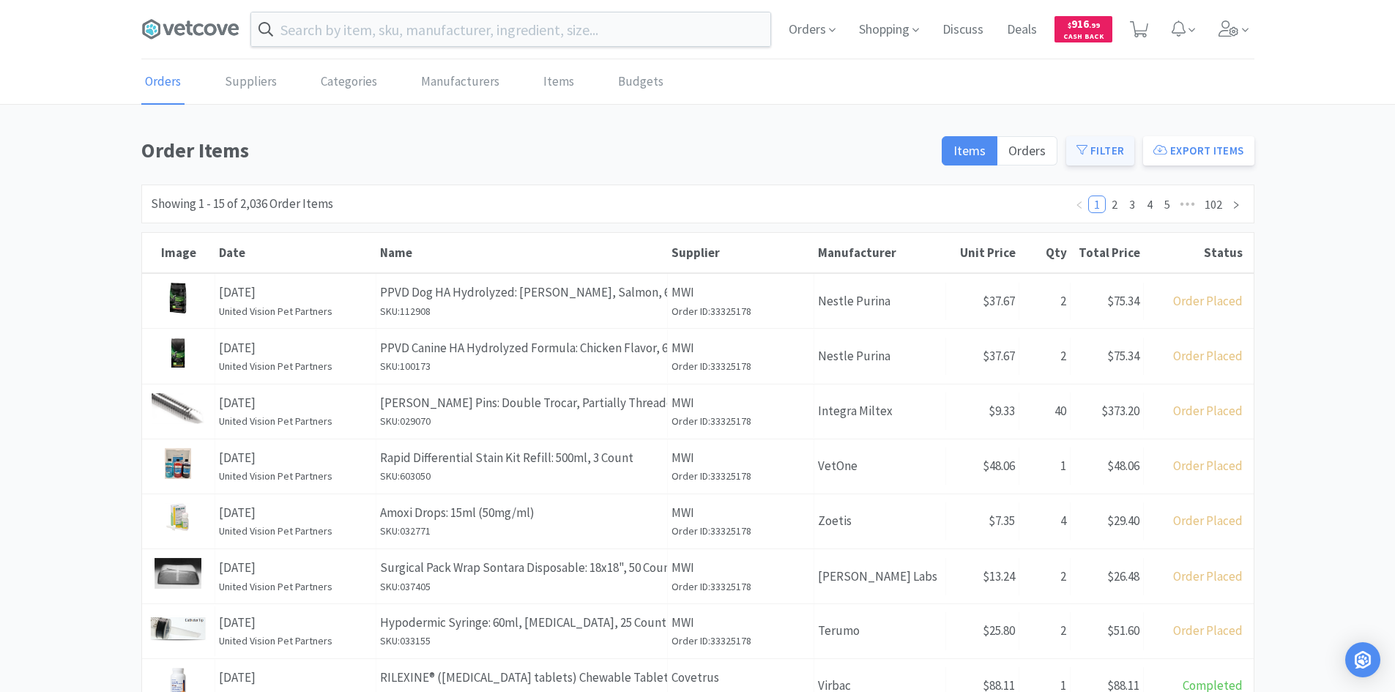
click at [1095, 147] on button "Filter" at bounding box center [1100, 150] width 68 height 29
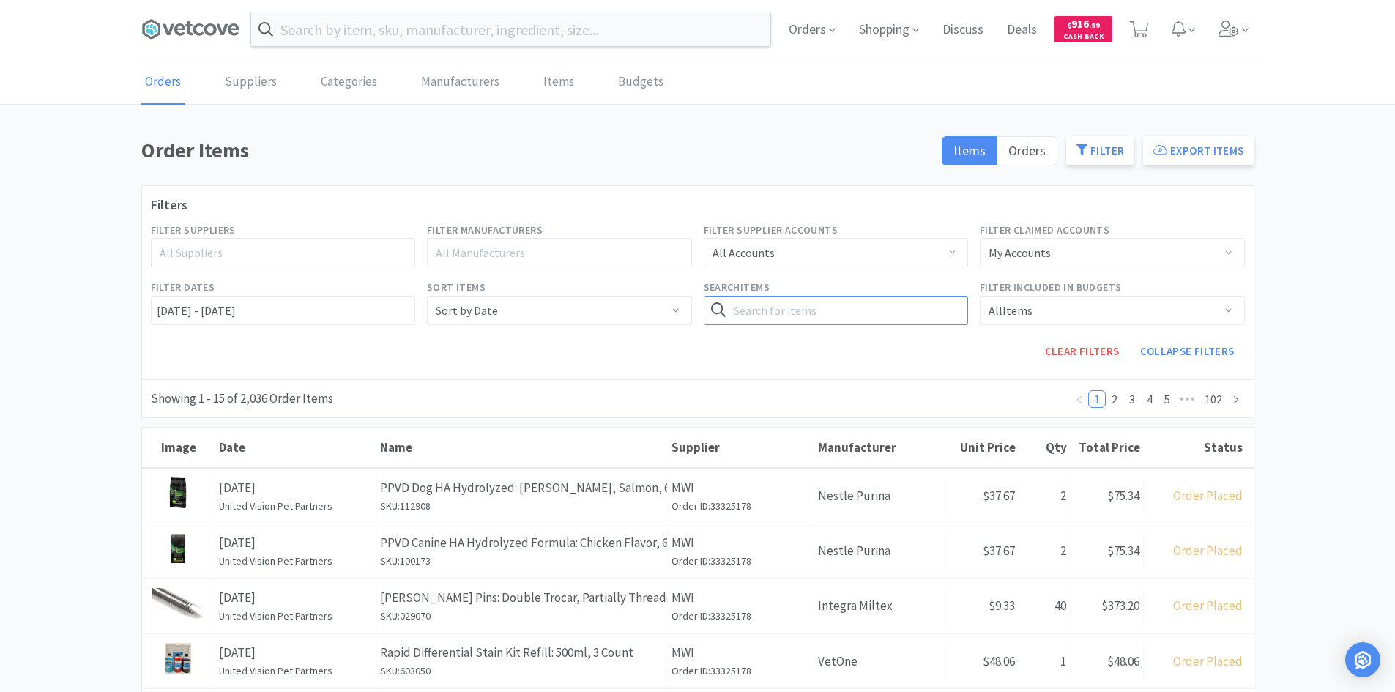
click at [786, 312] on input "text" at bounding box center [836, 310] width 265 height 29
type input "needles"
click at [908, 296] on button "Search" at bounding box center [938, 310] width 60 height 29
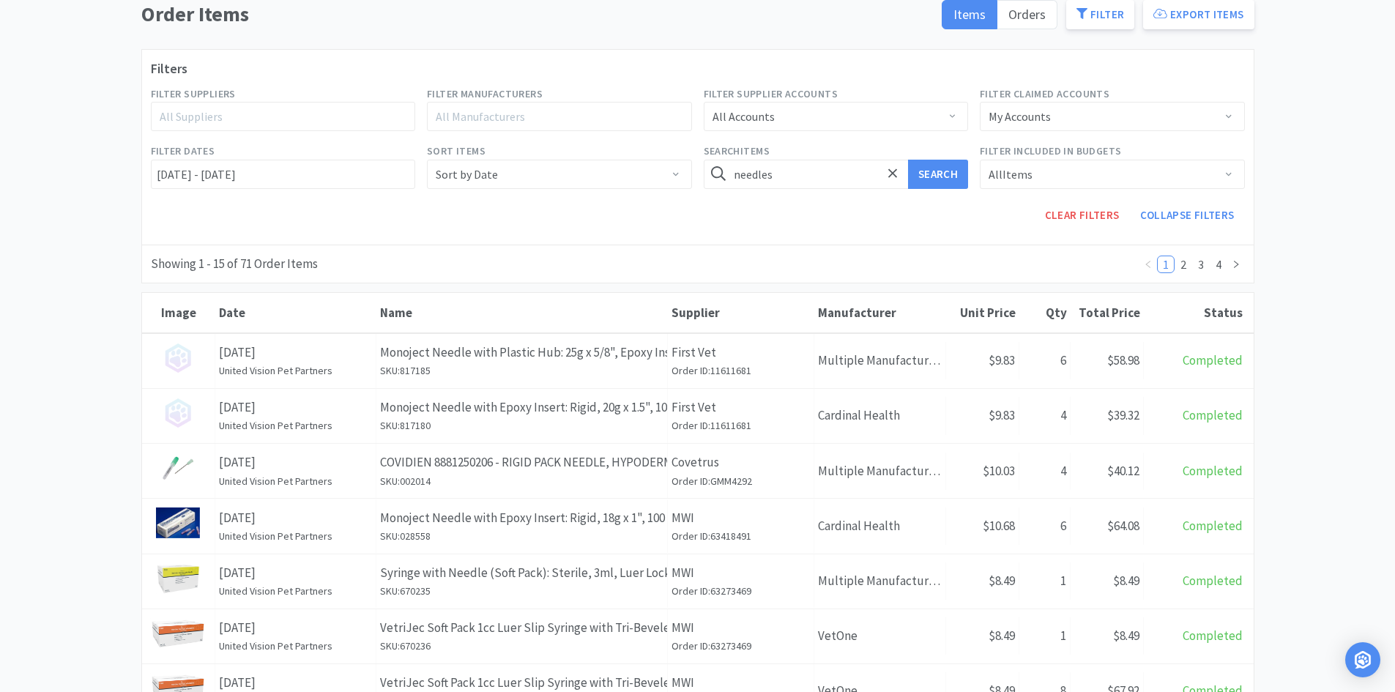
scroll to position [146, 0]
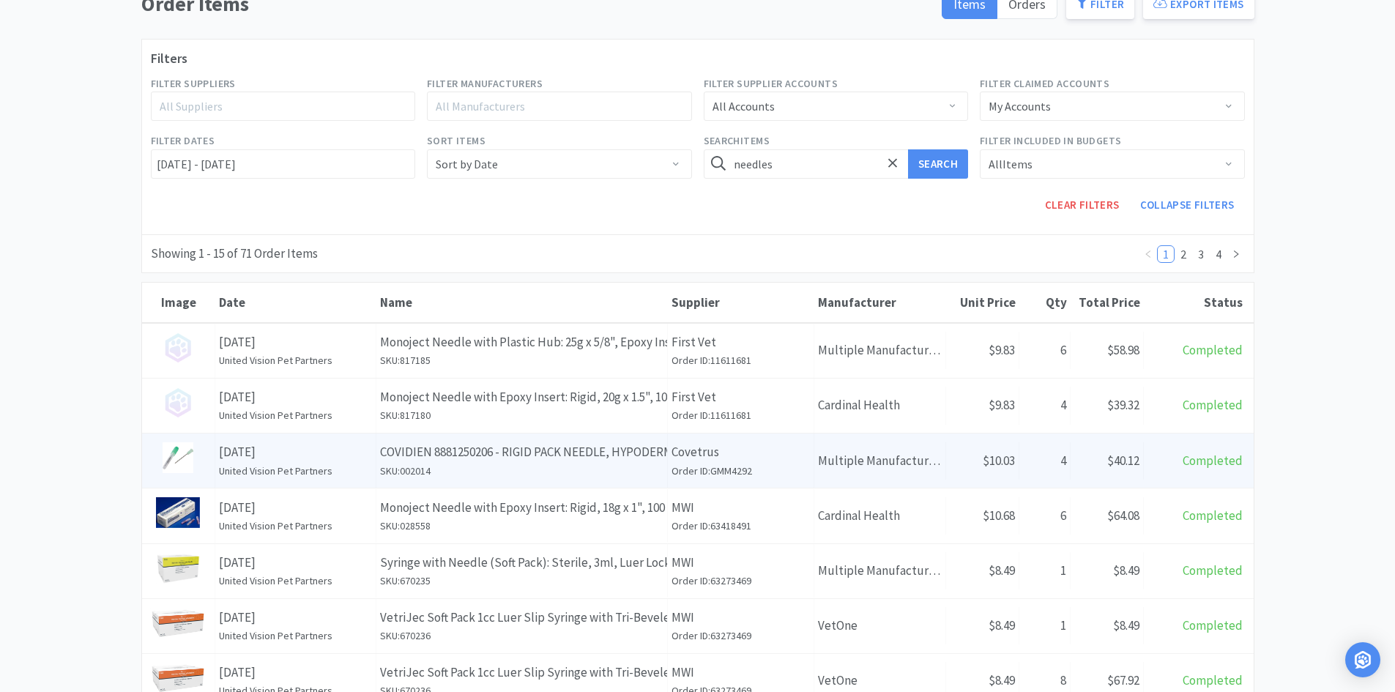
click at [633, 464] on h6 "SKU: 002014" at bounding box center [521, 471] width 283 height 16
